Goal: Information Seeking & Learning: Learn about a topic

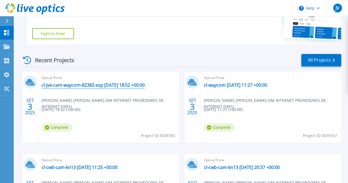
scroll to position [122, 0]
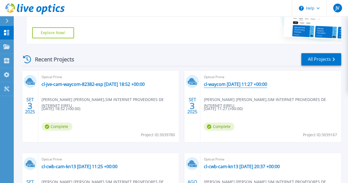
click at [204, 87] on link "cl-waycom 2025-09-03 11:27 +00:00" at bounding box center [235, 84] width 63 height 6
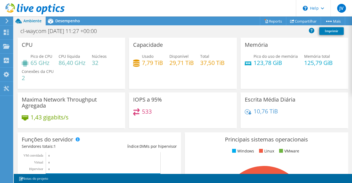
click at [59, 18] on div at bounding box center [32, 9] width 65 height 18
click at [60, 21] on span "Desempenho" at bounding box center [67, 20] width 25 height 5
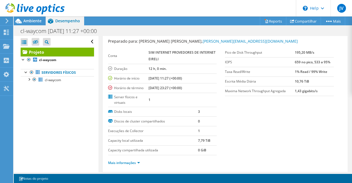
scroll to position [16, 0]
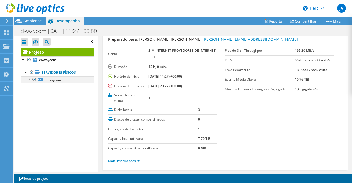
click at [29, 80] on div at bounding box center [29, 79] width 6 height 6
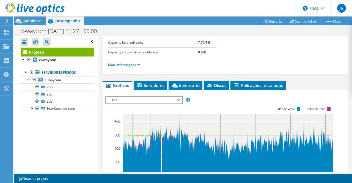
scroll to position [113, 0]
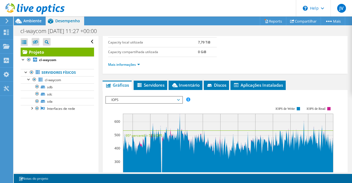
click at [159, 101] on span "IOPS" at bounding box center [144, 100] width 71 height 7
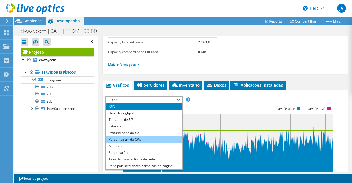
click at [136, 136] on li "Porcentagem da CPU" at bounding box center [144, 139] width 76 height 7
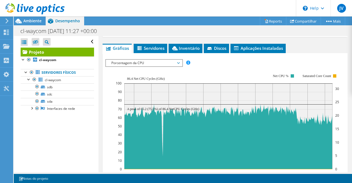
scroll to position [162, 0]
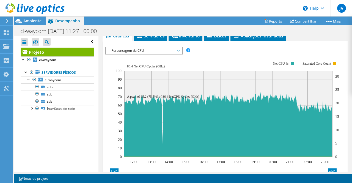
click at [145, 47] on div "Porcentagem da CPU IOPS Disk Throughput Tamanho de E/S Latência Profundidade da…" at bounding box center [144, 51] width 78 height 8
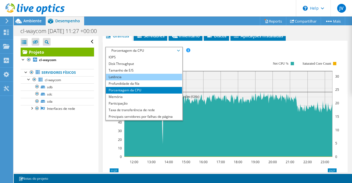
click at [139, 78] on li "Latência" at bounding box center [144, 77] width 76 height 7
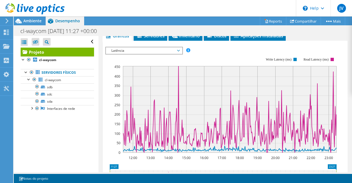
click at [143, 48] on span "Latência" at bounding box center [144, 50] width 71 height 7
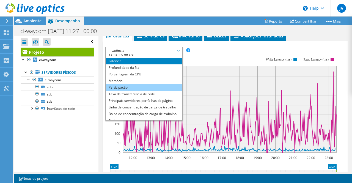
scroll to position [16, 0]
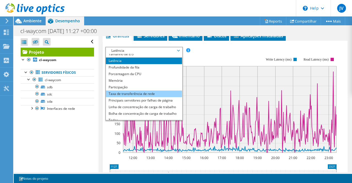
click at [142, 92] on li "Taxa de transferência de rede" at bounding box center [144, 94] width 76 height 7
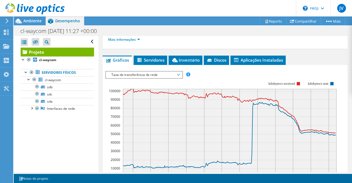
scroll to position [138, 0]
click at [149, 72] on span "Taxa de transferência de rede" at bounding box center [144, 75] width 71 height 7
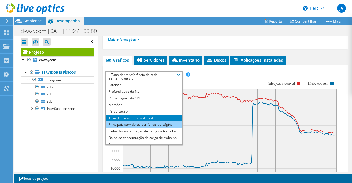
scroll to position [20, 0]
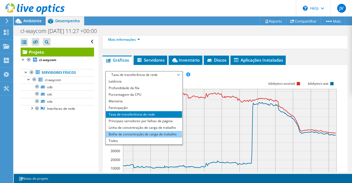
click at [137, 132] on li "Bolha de concentração de carga de trabalho" at bounding box center [144, 134] width 76 height 7
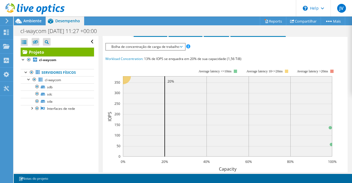
scroll to position [165, 0]
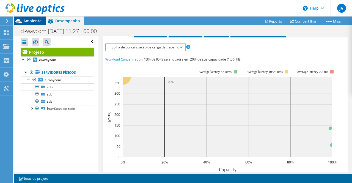
click at [28, 20] on span "Ambiente" at bounding box center [32, 20] width 18 height 5
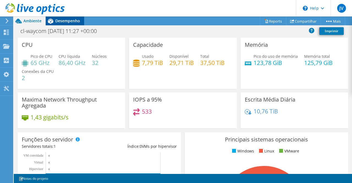
click at [63, 23] on span "Desempenho" at bounding box center [67, 20] width 25 height 5
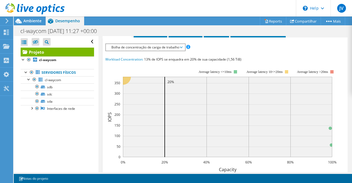
click at [30, 18] on div at bounding box center [32, 9] width 65 height 18
click at [30, 21] on span "Ambiente" at bounding box center [32, 20] width 18 height 5
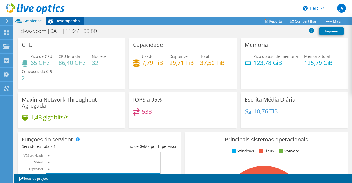
click at [72, 20] on span "Desempenho" at bounding box center [67, 20] width 25 height 5
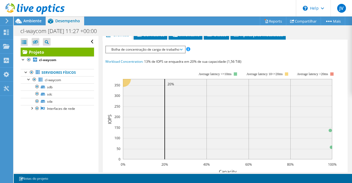
scroll to position [187, 0]
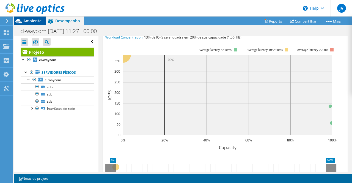
click at [33, 19] on span "Ambiente" at bounding box center [32, 20] width 18 height 5
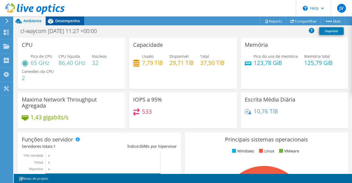
click at [67, 18] on span "Desempenho" at bounding box center [67, 20] width 25 height 5
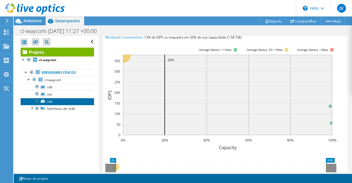
click at [61, 99] on link "sda" at bounding box center [57, 101] width 73 height 7
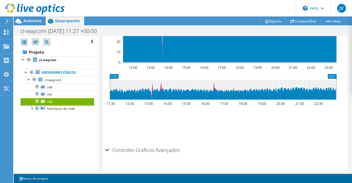
scroll to position [123, 0]
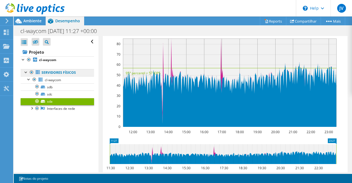
click at [70, 73] on link "Servidores físicos" at bounding box center [57, 72] width 73 height 7
click at [62, 73] on link "Servidores físicos" at bounding box center [57, 72] width 73 height 7
click at [55, 73] on link "Servidores físicos" at bounding box center [57, 72] width 73 height 7
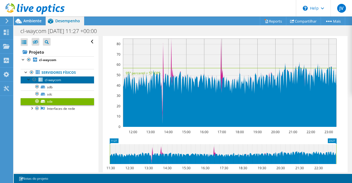
click at [54, 78] on span "cl-waycom" at bounding box center [53, 80] width 16 height 5
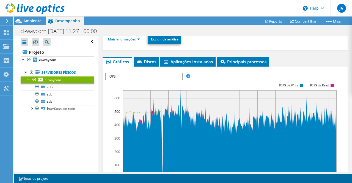
scroll to position [78, 0]
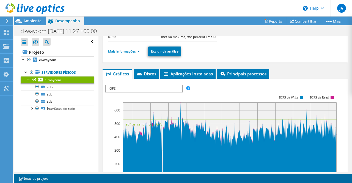
click at [130, 92] on span "IOPS" at bounding box center [144, 88] width 76 height 7
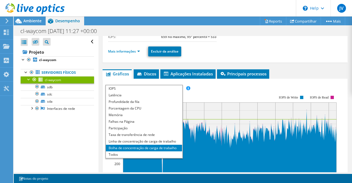
click at [130, 151] on li "Bolha de concentração de carga de trabalho" at bounding box center [144, 148] width 76 height 7
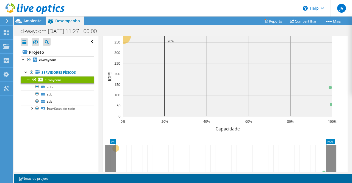
scroll to position [149, 0]
click at [27, 22] on span "Ambiente" at bounding box center [32, 20] width 18 height 5
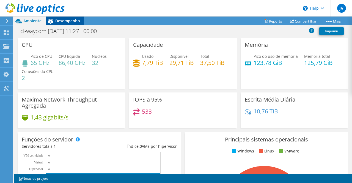
click at [64, 20] on span "Desempenho" at bounding box center [67, 20] width 25 height 5
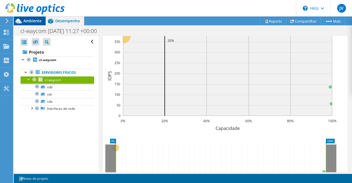
click at [29, 20] on span "Ambiente" at bounding box center [32, 20] width 18 height 5
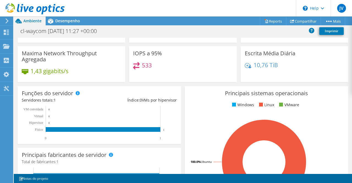
scroll to position [47, 0]
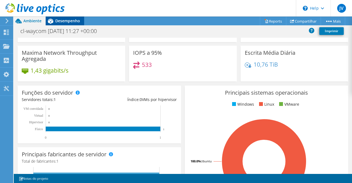
click at [64, 22] on span "Desempenho" at bounding box center [67, 20] width 25 height 5
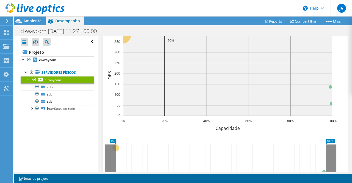
click at [28, 18] on div at bounding box center [32, 9] width 65 height 18
click at [29, 21] on span "Ambiente" at bounding box center [32, 20] width 18 height 5
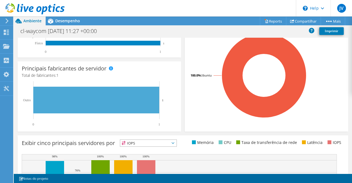
scroll to position [79, 0]
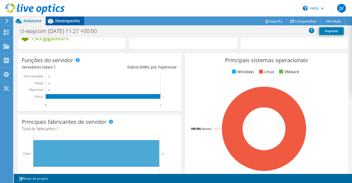
click at [56, 23] on span "Desempenho" at bounding box center [67, 20] width 25 height 5
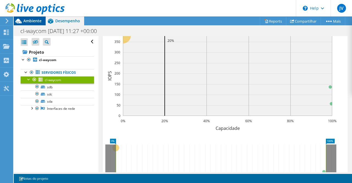
click at [35, 24] on div "Ambiente" at bounding box center [30, 21] width 32 height 9
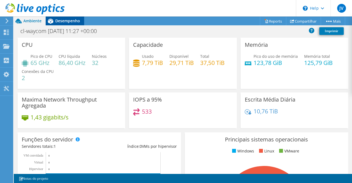
click at [61, 18] on span "Desempenho" at bounding box center [67, 20] width 25 height 5
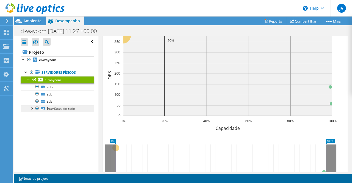
click at [53, 105] on link "Interfaces de rede" at bounding box center [57, 108] width 73 height 7
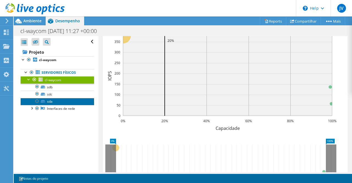
click at [49, 102] on link "sda" at bounding box center [57, 101] width 73 height 7
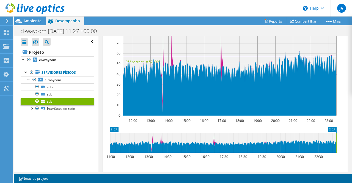
scroll to position [129, 0]
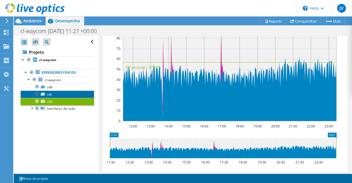
click at [46, 95] on link "sdc" at bounding box center [57, 94] width 73 height 7
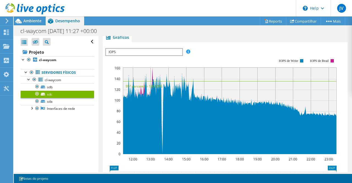
scroll to position [72, 0]
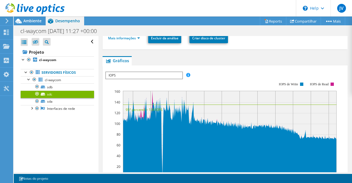
click at [121, 75] on span "IOPS" at bounding box center [144, 75] width 76 height 7
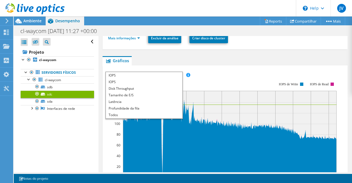
scroll to position [0, 0]
click at [151, 92] on li "Tamanho de E/S" at bounding box center [144, 95] width 76 height 7
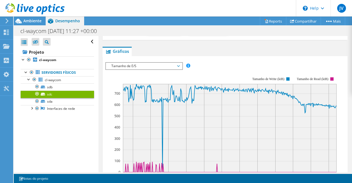
scroll to position [81, 0]
click at [129, 65] on span "Tamanho de E/S" at bounding box center [144, 66] width 71 height 7
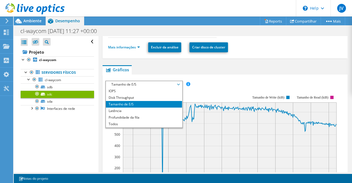
scroll to position [62, 0]
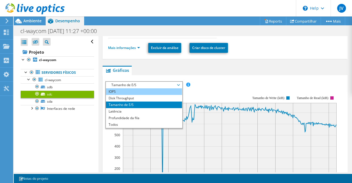
click at [121, 90] on li "IOPS" at bounding box center [144, 91] width 76 height 7
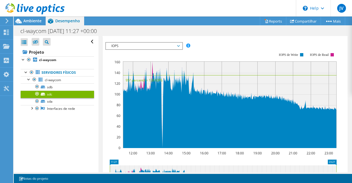
scroll to position [101, 0]
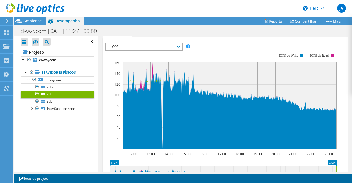
click at [130, 45] on span "IOPS" at bounding box center [144, 46] width 71 height 7
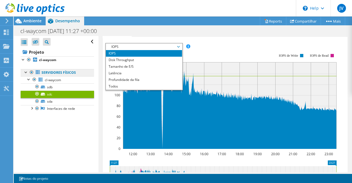
click at [47, 70] on link "Servidores físicos" at bounding box center [57, 72] width 73 height 7
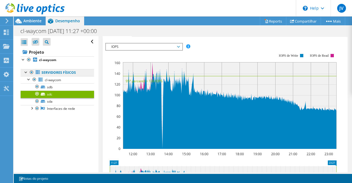
click at [51, 72] on link "Servidores físicos" at bounding box center [57, 72] width 73 height 7
click at [27, 21] on span "Ambiente" at bounding box center [32, 20] width 18 height 5
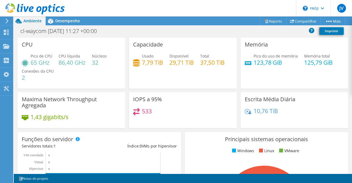
scroll to position [0, 0]
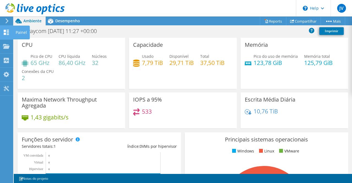
click at [5, 34] on use at bounding box center [6, 32] width 5 height 5
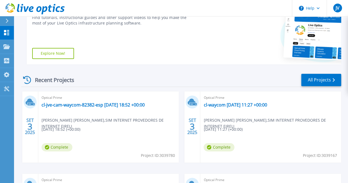
scroll to position [102, 0]
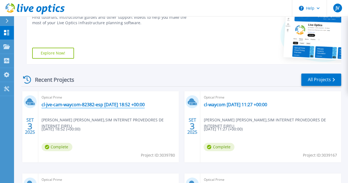
click at [70, 104] on link "cl-jve-cam-waycom-82382-esp [DATE] 18:52 +00:00" at bounding box center [93, 105] width 103 height 6
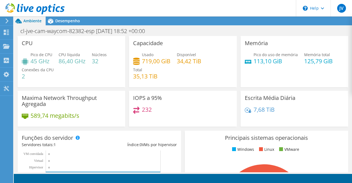
scroll to position [18, 0]
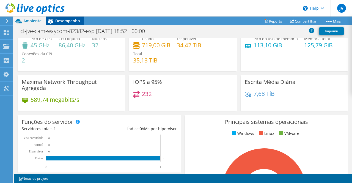
click at [67, 21] on span "Desempenho" at bounding box center [67, 20] width 25 height 5
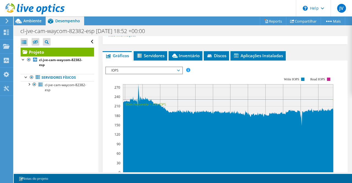
scroll to position [143, 0]
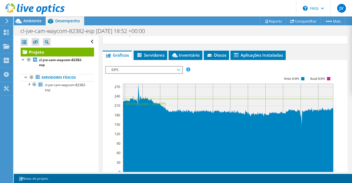
click at [127, 71] on span "IOPS" at bounding box center [144, 70] width 71 height 7
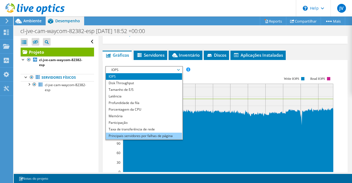
scroll to position [20, 0]
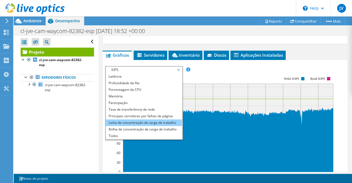
click at [132, 123] on li "Linha de concentração de carga de trabalho" at bounding box center [144, 122] width 76 height 7
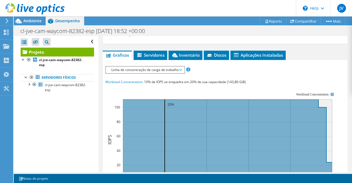
click at [135, 67] on span "Linha de concentração de carga de trabalho" at bounding box center [145, 70] width 73 height 7
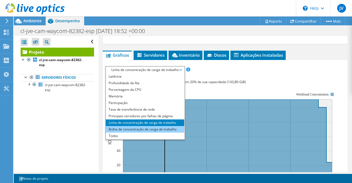
click at [127, 126] on li "Bolha de concentração de carga de trabalho" at bounding box center [145, 129] width 78 height 7
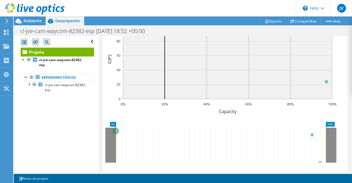
scroll to position [184, 0]
